Goal: Task Accomplishment & Management: Manage account settings

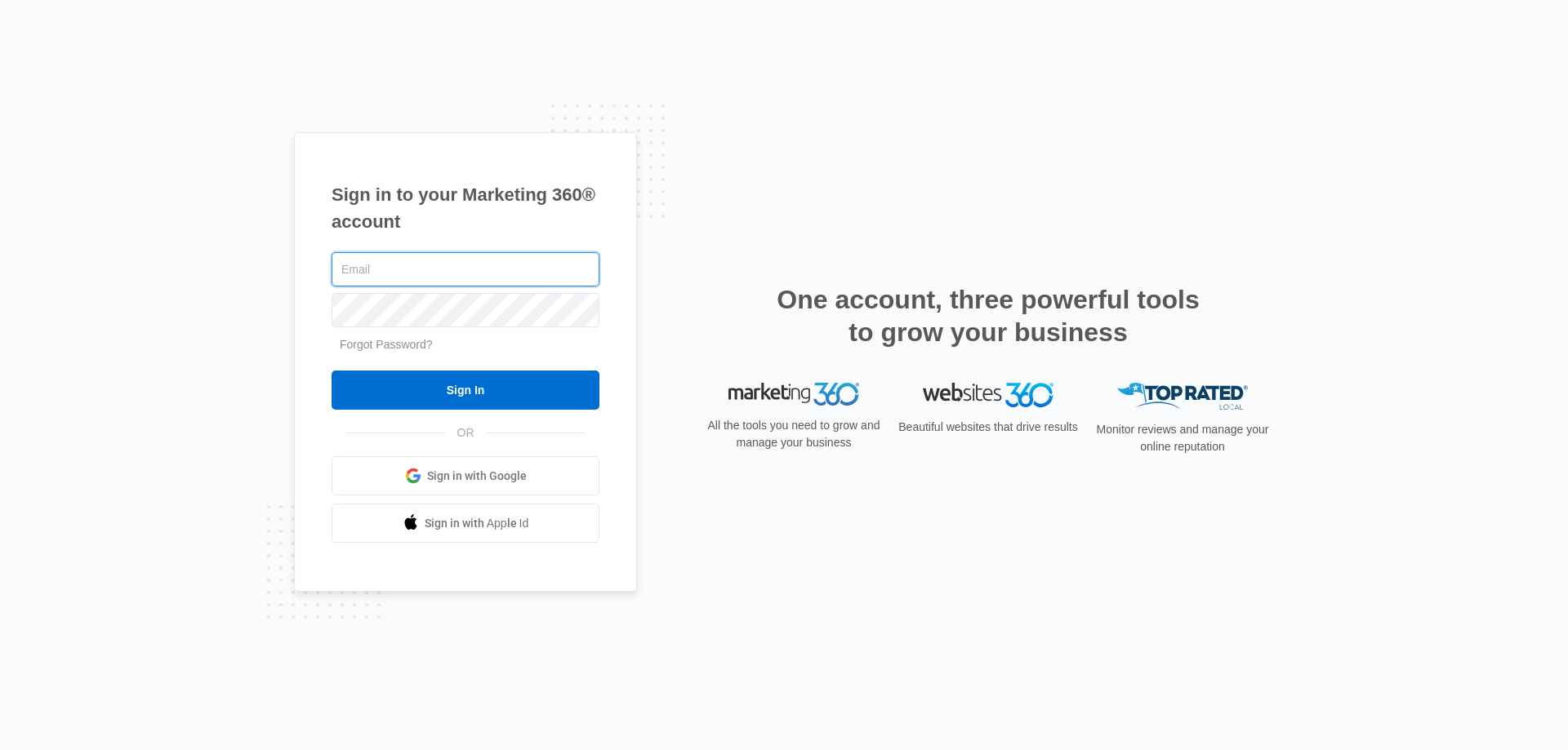
click at [370, 266] on input "text" at bounding box center [466, 269] width 268 height 34
type input "[PERSON_NAME][EMAIL_ADDRESS][PERSON_NAME][DOMAIN_NAME]"
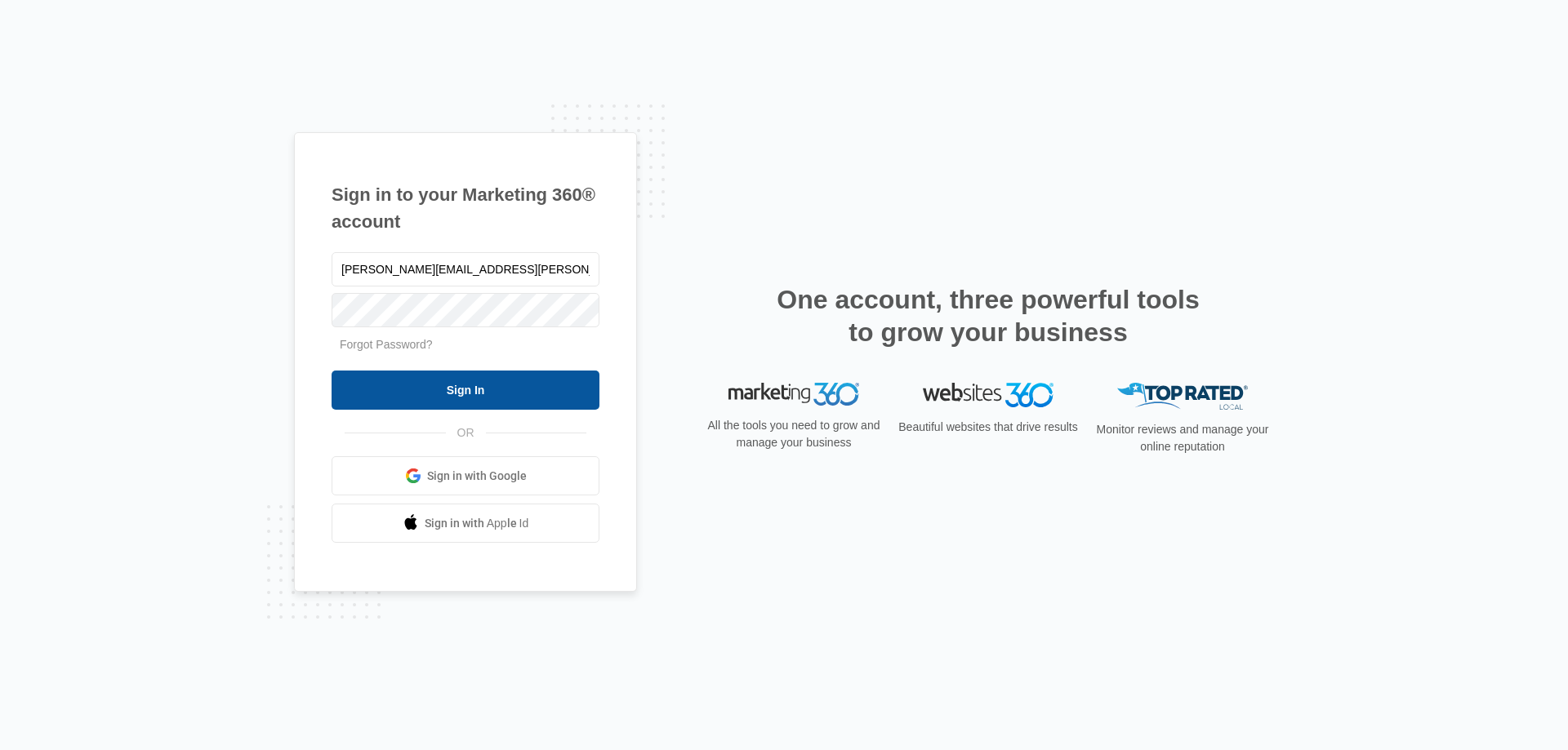
click at [460, 391] on input "Sign In" at bounding box center [466, 390] width 268 height 39
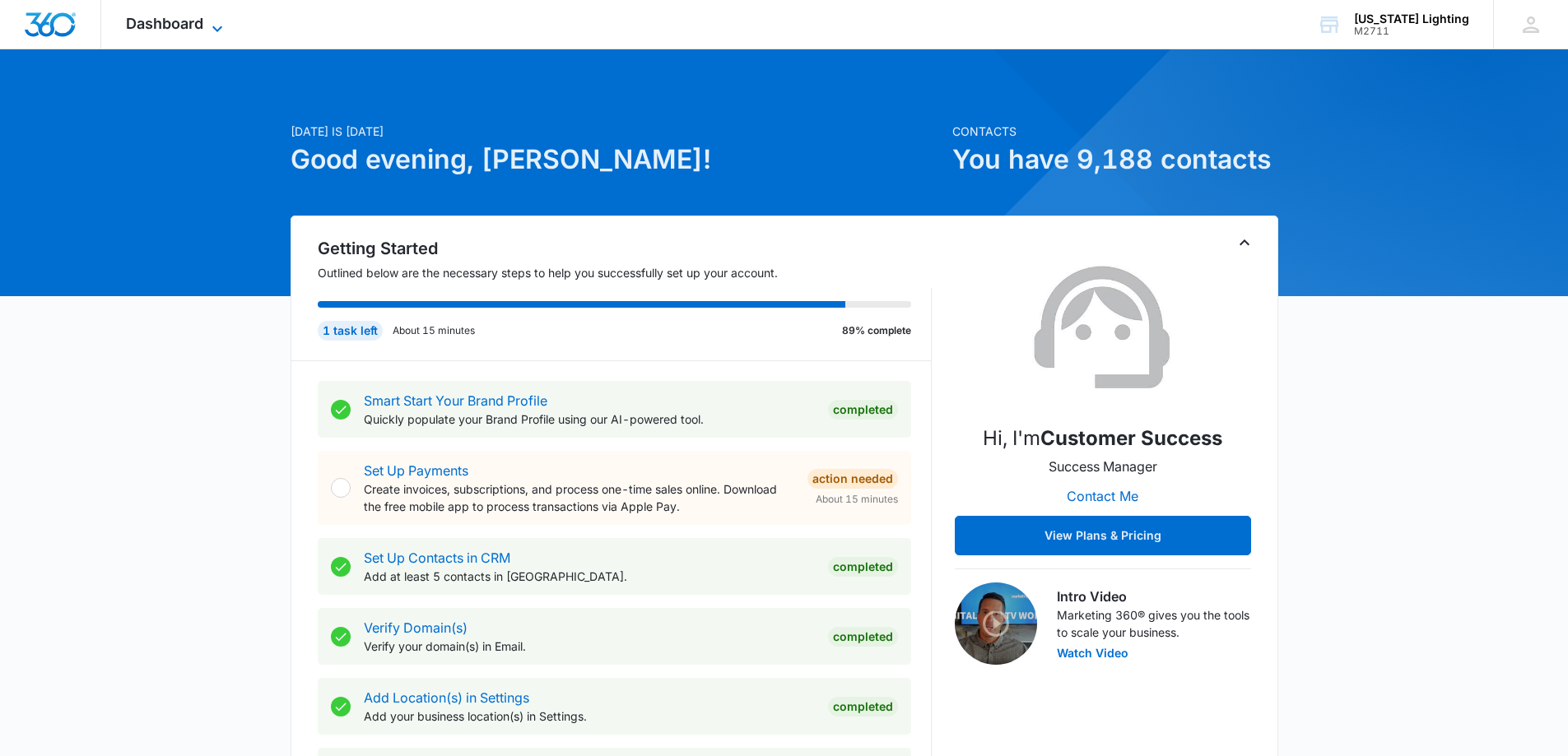
click at [171, 18] on span "Dashboard" at bounding box center [164, 23] width 77 height 18
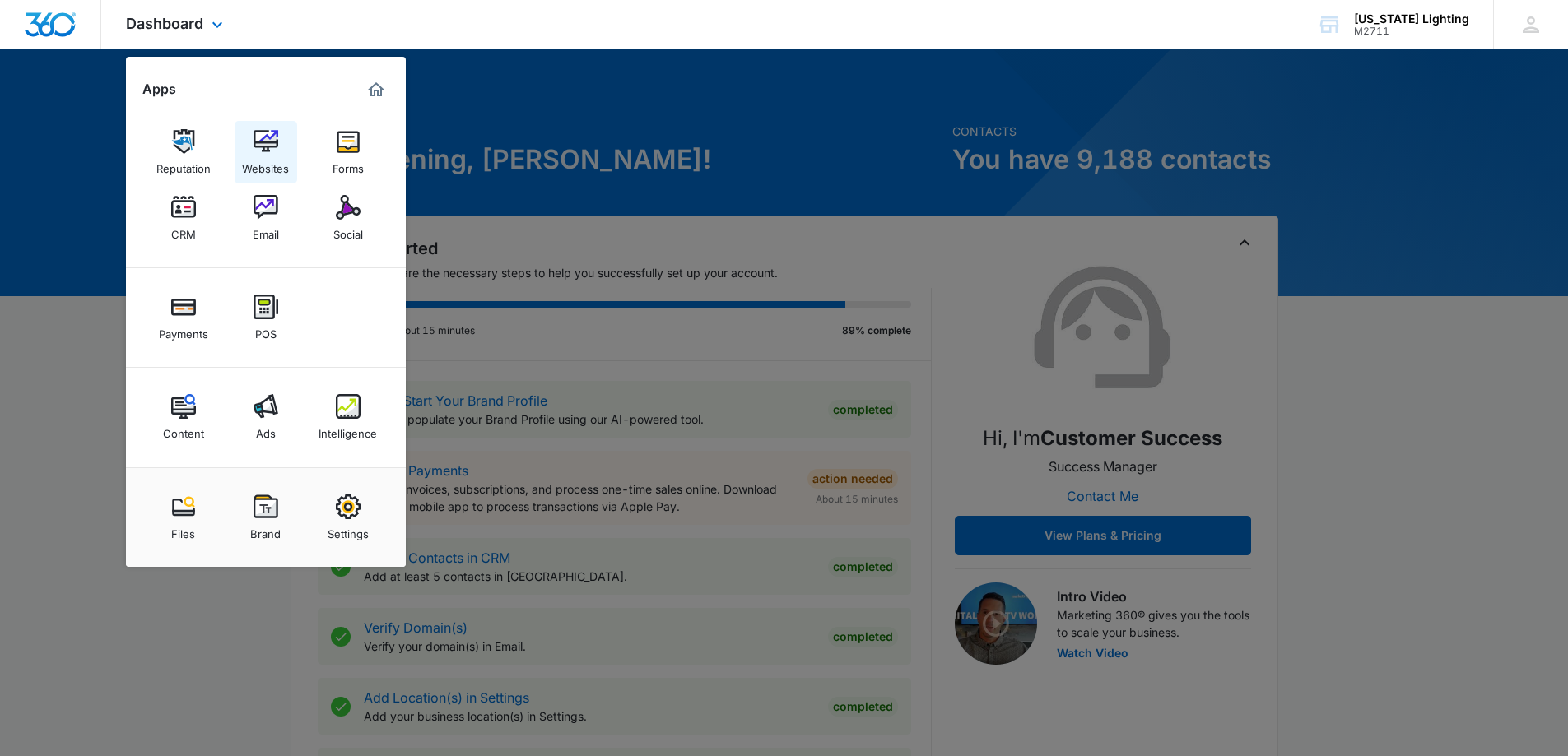
click at [266, 140] on img at bounding box center [265, 141] width 24 height 24
